Goal: Navigation & Orientation: Find specific page/section

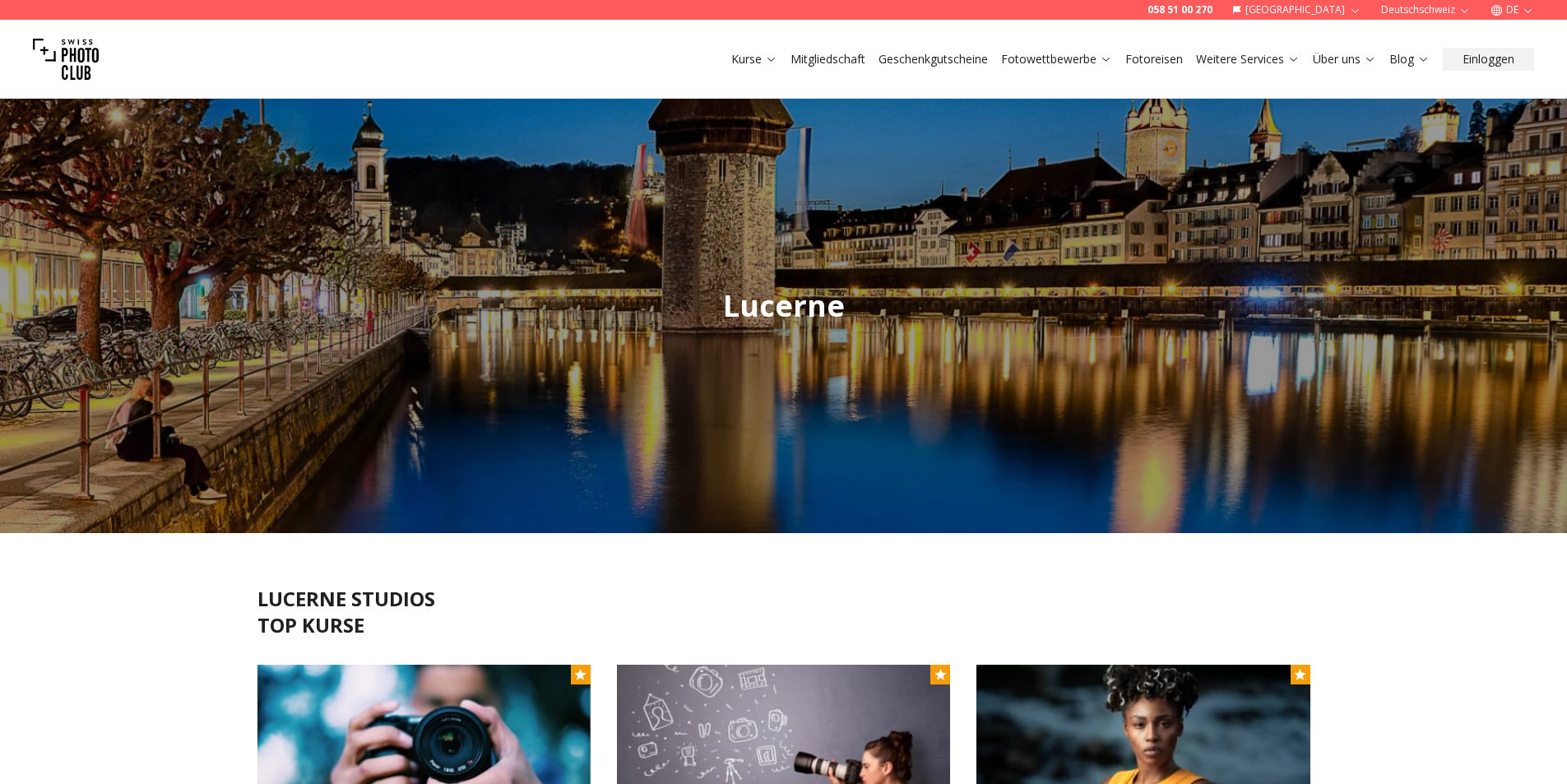
click at [1511, 4] on button "DE" at bounding box center [1513, 9] width 57 height 20
click at [1508, 32] on link "fr" at bounding box center [1514, 36] width 34 height 20
click at [1518, 12] on button "FR" at bounding box center [1514, 9] width 55 height 20
click at [1522, 59] on link "de" at bounding box center [1515, 56] width 34 height 20
click at [1517, 6] on button "DE" at bounding box center [1513, 9] width 57 height 20
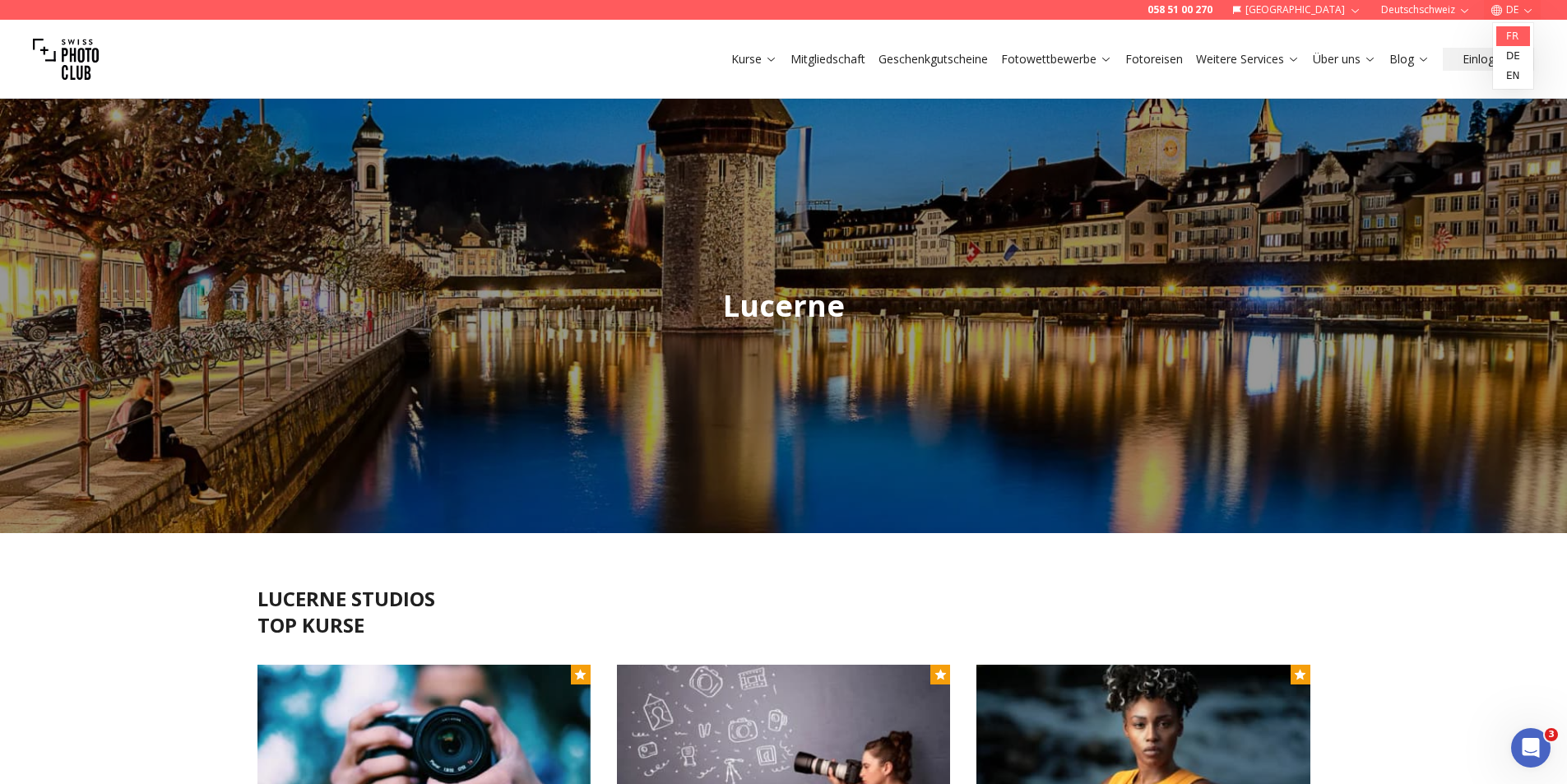
click at [1517, 39] on link "fr" at bounding box center [1514, 36] width 34 height 20
click at [1320, 20] on div "Cours Adhésion membre Cartes Cadeaux Awards Voyages Services photographiques Re…" at bounding box center [784, 59] width 1567 height 79
click at [1326, 9] on button "[GEOGRAPHIC_DATA]" at bounding box center [1299, 9] width 142 height 20
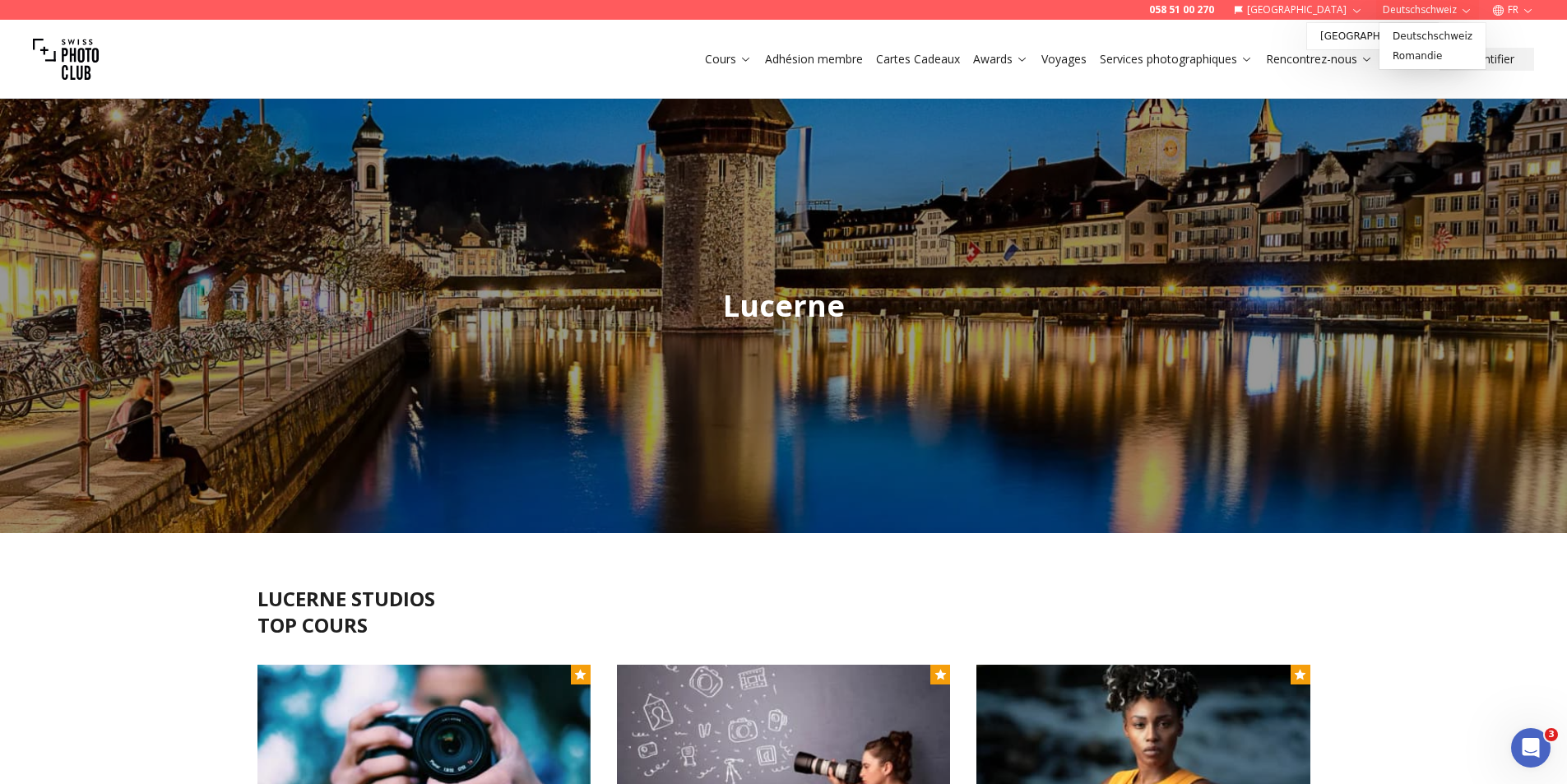
click at [1401, 7] on button "Deutschschweiz" at bounding box center [1428, 9] width 102 height 20
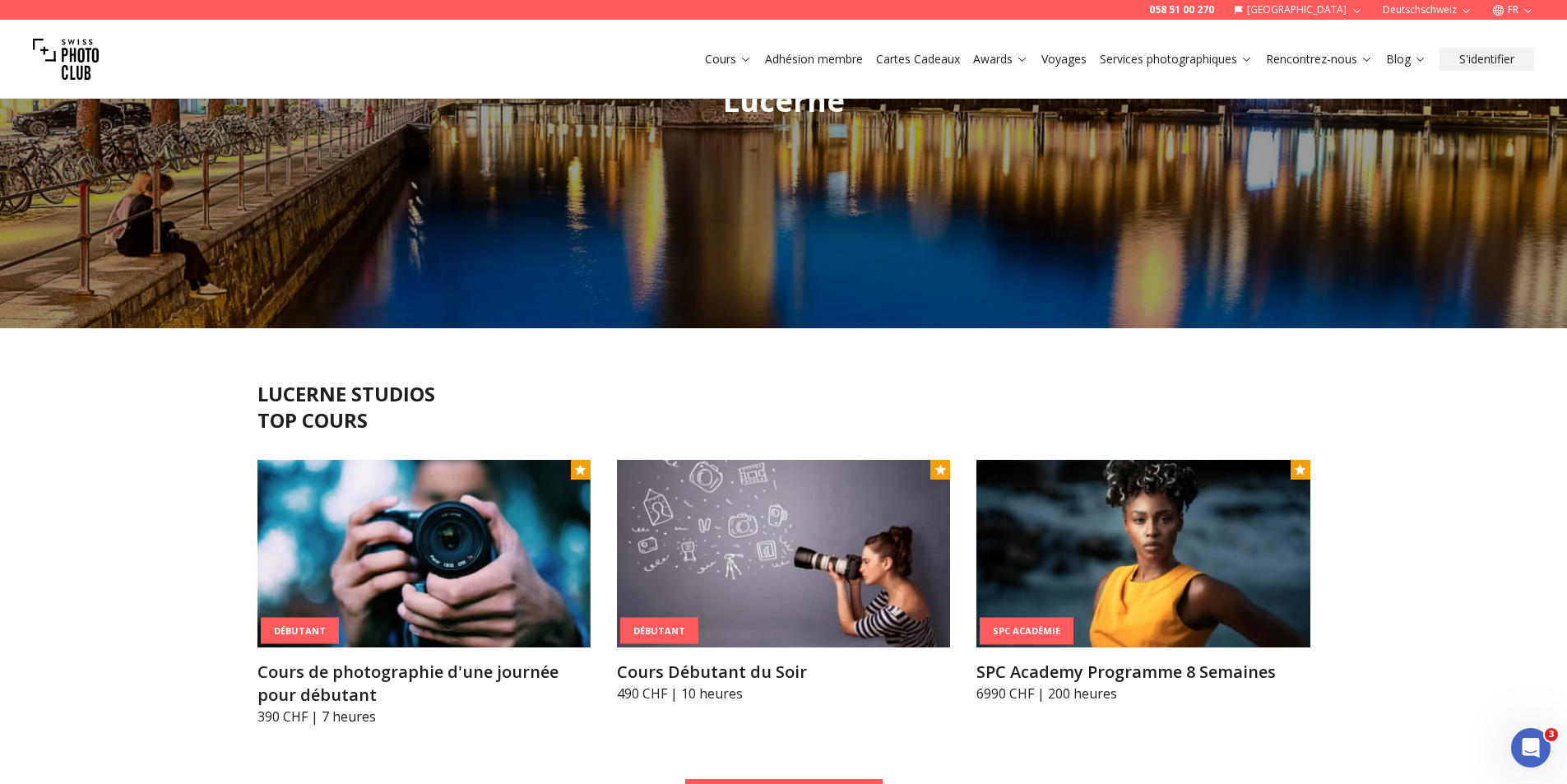
scroll to position [84, 0]
